Goal: Transaction & Acquisition: Purchase product/service

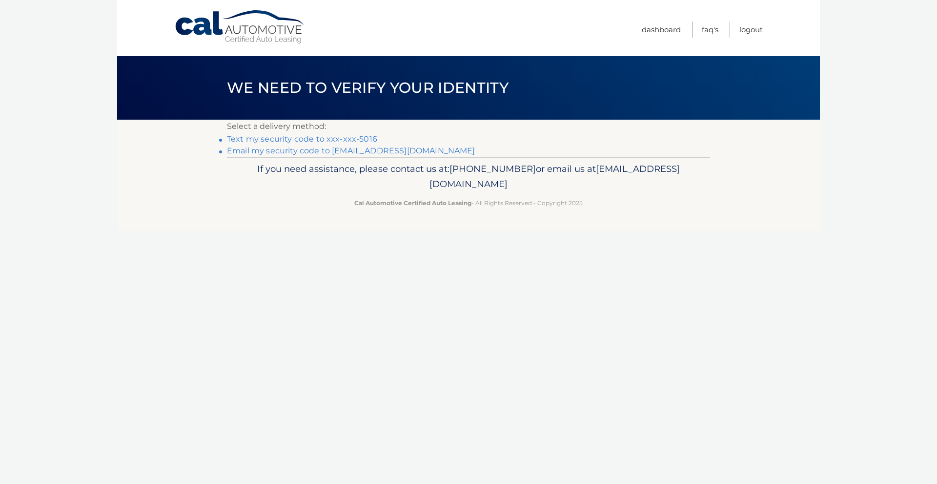
click at [303, 151] on link "Email my security code to c*******@stjohns.edu" at bounding box center [351, 150] width 248 height 9
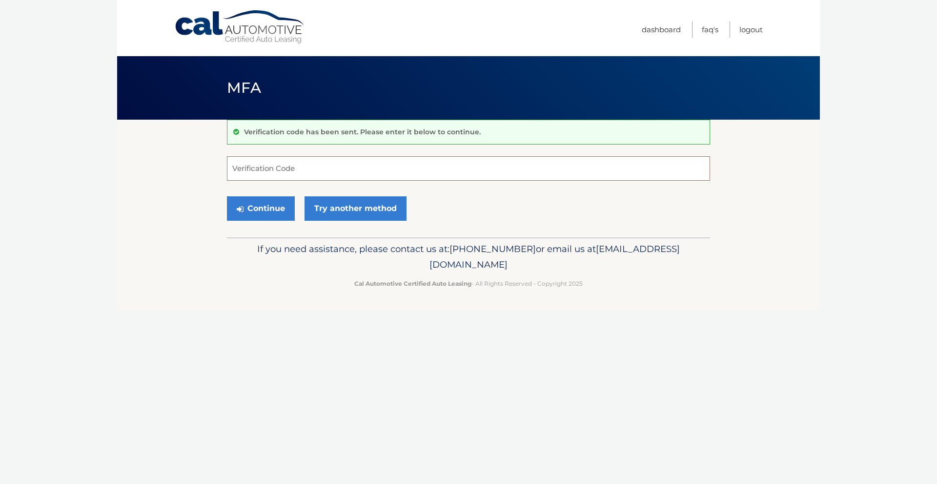
click at [272, 162] on input "Verification Code" at bounding box center [468, 168] width 483 height 24
type input "711335"
click at [263, 209] on button "Continue" at bounding box center [261, 208] width 68 height 24
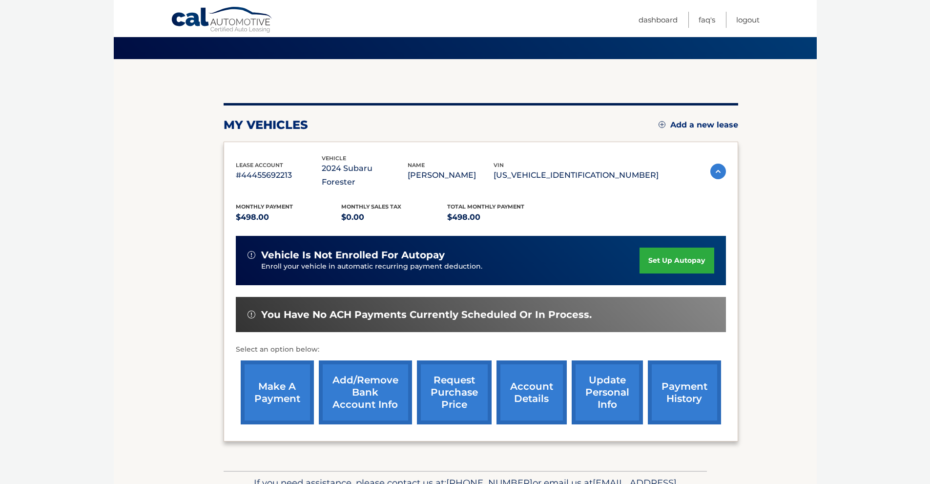
scroll to position [108, 0]
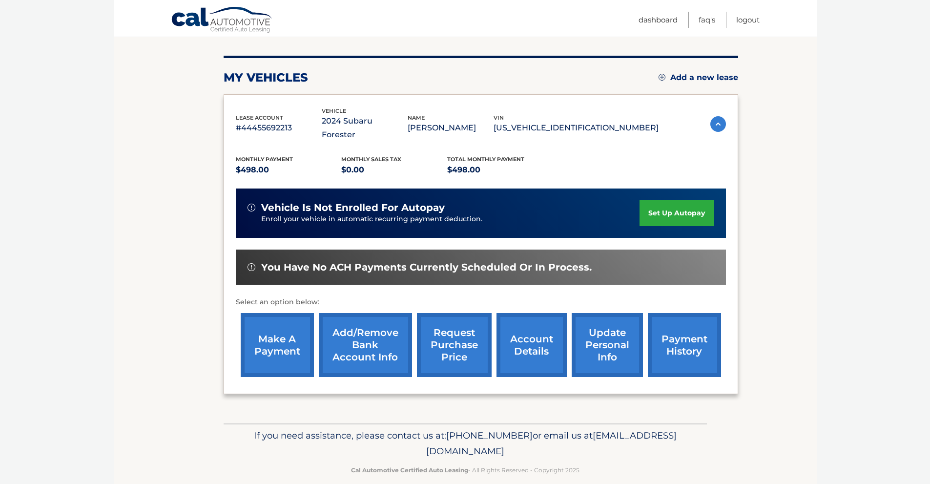
click at [268, 333] on link "make a payment" at bounding box center [277, 345] width 73 height 64
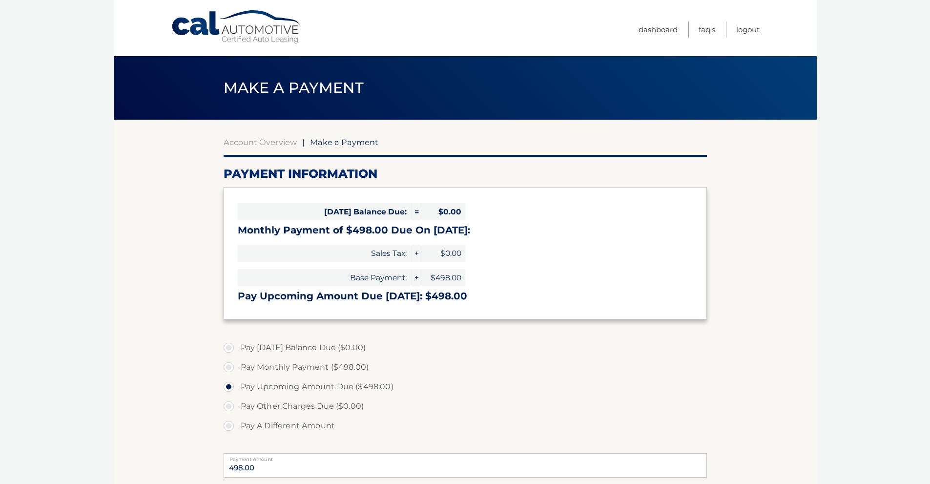
select select "MWQ5NGNmY2MtOWJkNy00MjgwLThmYWEtMDhhNzdjZDQzZDBm"
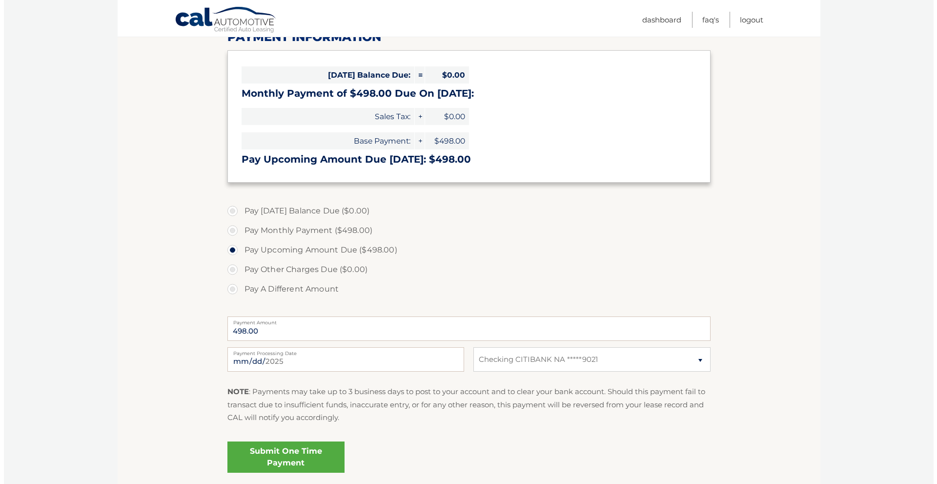
scroll to position [214, 0]
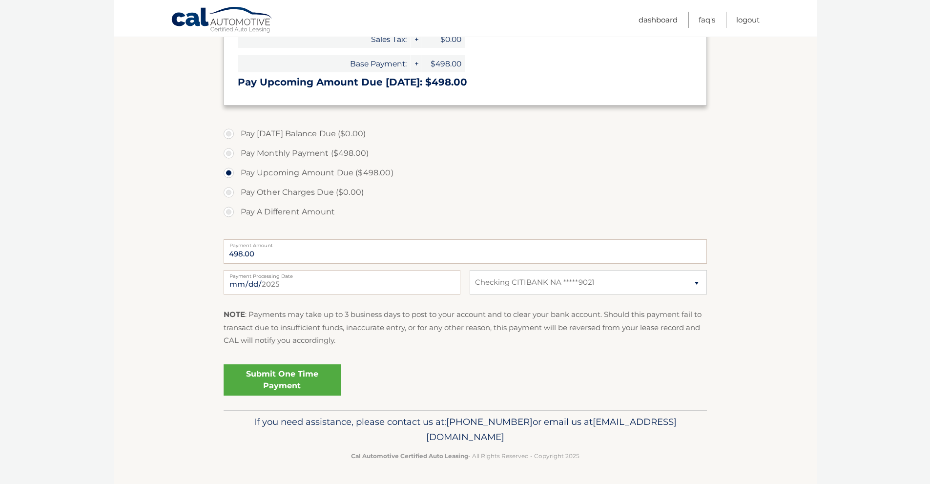
click at [287, 373] on link "Submit One Time Payment" at bounding box center [282, 379] width 117 height 31
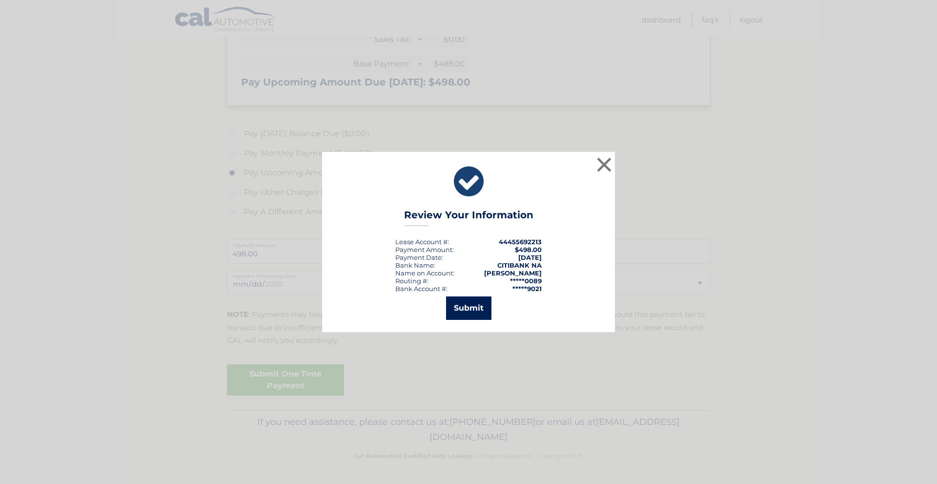
click at [462, 301] on button "Submit" at bounding box center [468, 307] width 45 height 23
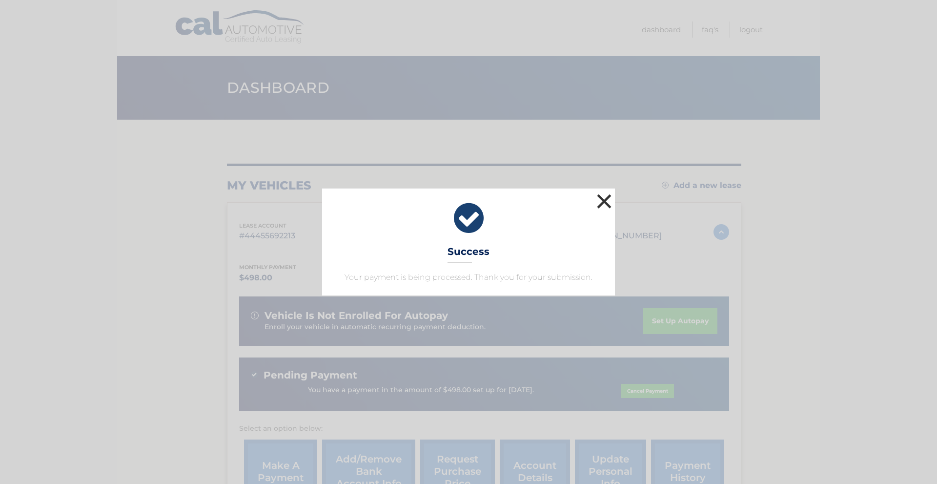
click at [599, 202] on button "×" at bounding box center [604, 201] width 20 height 20
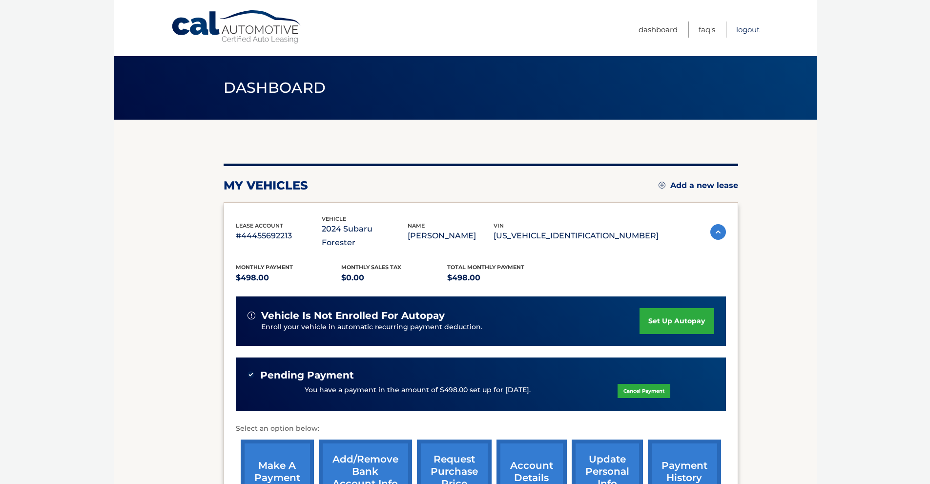
click at [753, 34] on link "Logout" at bounding box center [747, 29] width 23 height 16
